Goal: Complete application form

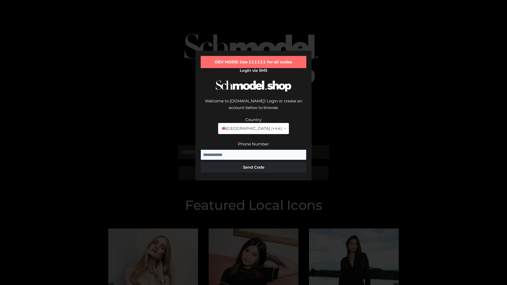
click at [254, 150] on input "Phone Number:" at bounding box center [254, 155] width 106 height 11
type input "**********"
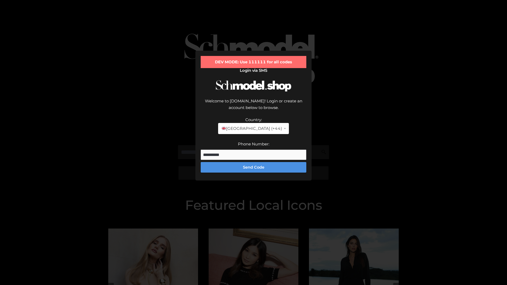
click at [254, 162] on button "Send Code" at bounding box center [254, 167] width 106 height 11
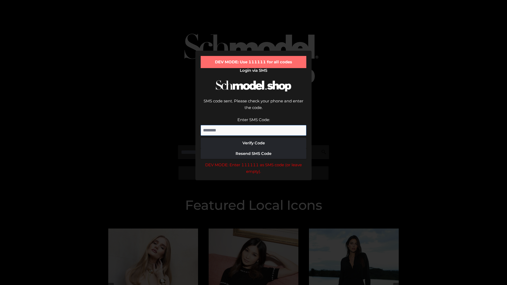
click at [254, 125] on input "Enter SMS Code:" at bounding box center [254, 130] width 106 height 11
type input "******"
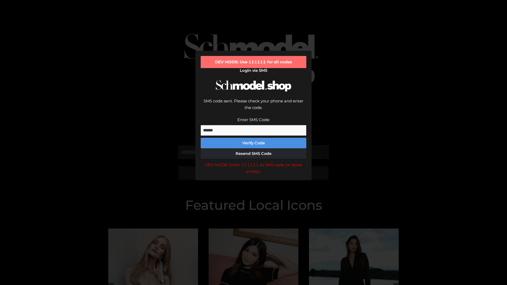
click at [254, 138] on button "Verify Code" at bounding box center [254, 143] width 106 height 11
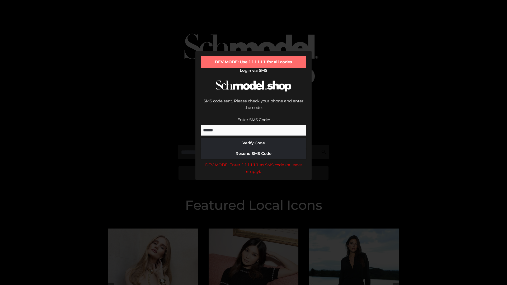
click at [254, 162] on div "DEV MODE: Enter 111111 as SMS code (or leave empty)." at bounding box center [254, 168] width 106 height 13
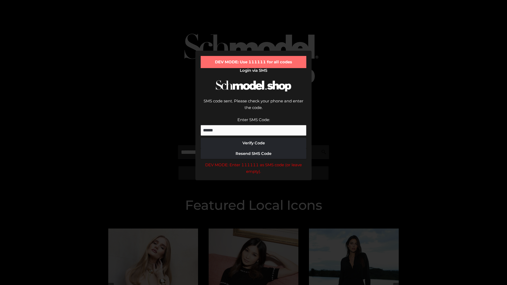
click at [254, 162] on div "DEV MODE: Enter 111111 as SMS code (or leave empty)." at bounding box center [254, 168] width 106 height 13
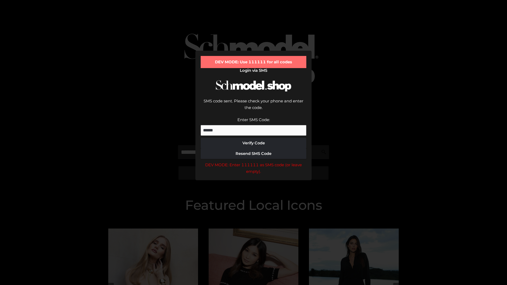
click at [254, 162] on div "DEV MODE: Enter 111111 as SMS code (or leave empty)." at bounding box center [254, 168] width 106 height 13
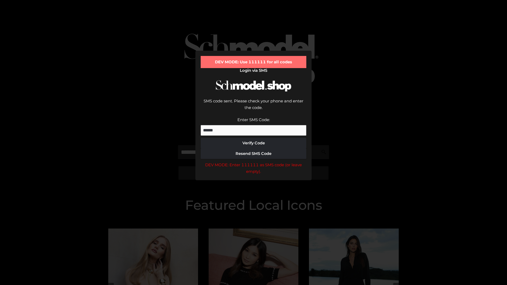
click at [254, 162] on div "DEV MODE: Enter 111111 as SMS code (or leave empty)." at bounding box center [254, 168] width 106 height 13
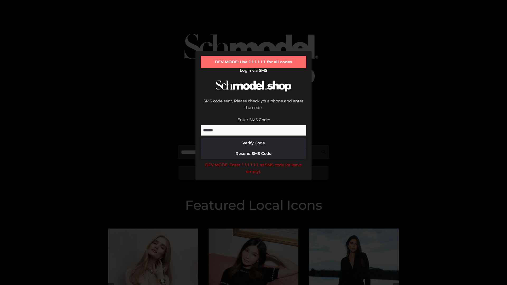
click at [254, 162] on div "DEV MODE: Enter 111111 as SMS code (or leave empty)." at bounding box center [254, 168] width 106 height 13
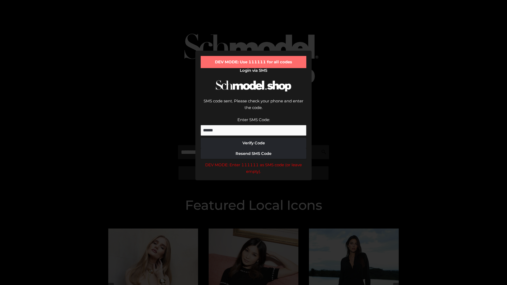
click at [254, 162] on div "DEV MODE: Enter 111111 as SMS code (or leave empty)." at bounding box center [254, 168] width 106 height 13
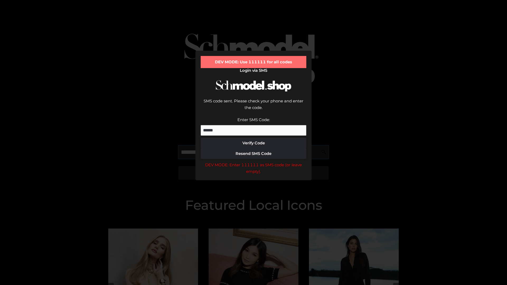
scroll to position [0, 27]
click at [254, 162] on div "DEV MODE: Enter 111111 as SMS code (or leave empty)." at bounding box center [254, 168] width 106 height 13
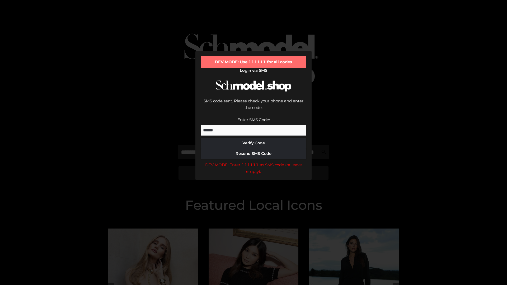
click at [254, 162] on div "DEV MODE: Enter 111111 as SMS code (or leave empty)." at bounding box center [254, 168] width 106 height 13
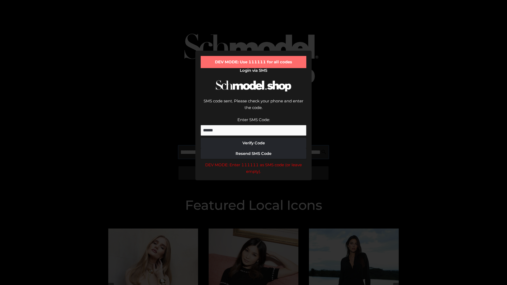
scroll to position [0, 58]
click at [254, 162] on div "DEV MODE: Enter 111111 as SMS code (or leave empty)." at bounding box center [254, 168] width 106 height 13
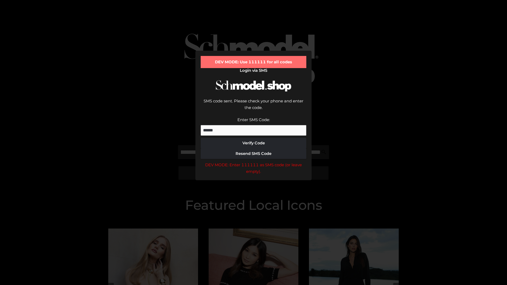
click at [254, 162] on div "DEV MODE: Enter 111111 as SMS code (or leave empty)." at bounding box center [254, 168] width 106 height 13
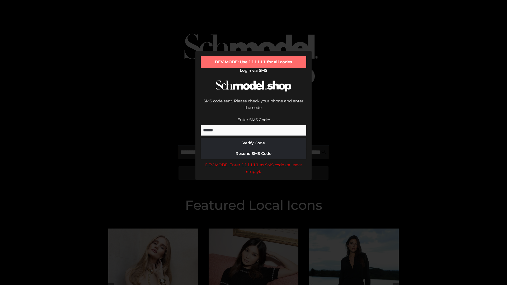
scroll to position [0, 90]
click at [254, 162] on div "DEV MODE: Enter 111111 as SMS code (or leave empty)." at bounding box center [254, 168] width 106 height 13
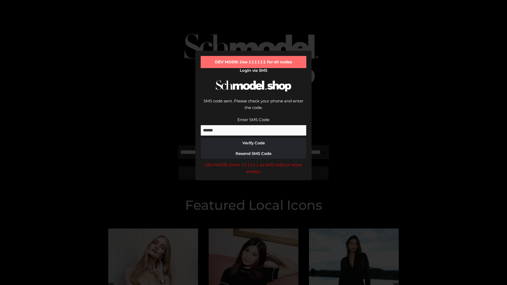
click at [254, 162] on div "DEV MODE: Enter 111111 as SMS code (or leave empty)." at bounding box center [254, 168] width 106 height 13
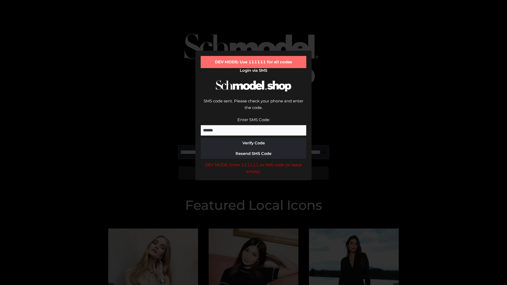
scroll to position [0, 123]
click at [254, 162] on div "DEV MODE: Enter 111111 as SMS code (or leave empty)." at bounding box center [254, 168] width 106 height 13
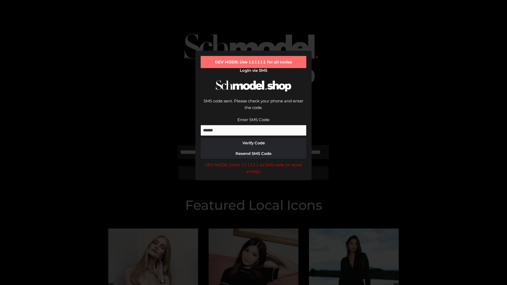
click at [254, 162] on div "DEV MODE: Enter 111111 as SMS code (or leave empty)." at bounding box center [254, 168] width 106 height 13
type input "**********"
